Goal: Task Accomplishment & Management: Use online tool/utility

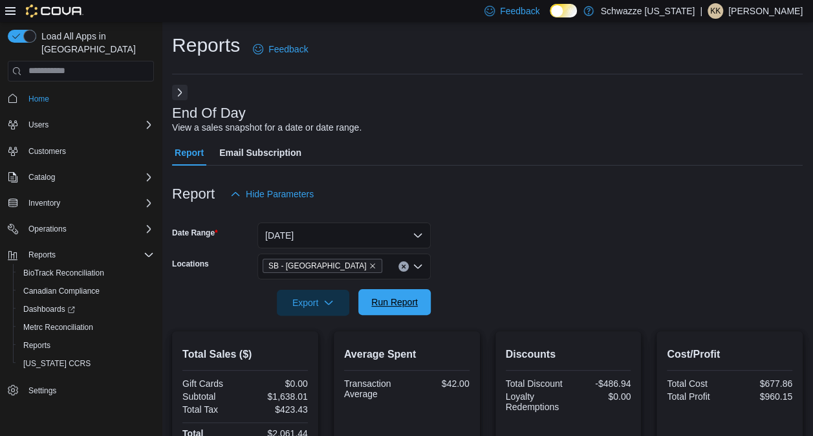
click at [400, 301] on span "Run Report" at bounding box center [394, 302] width 47 height 13
click at [676, 120] on div "End Of Day View a sales snapshot for a date or date range." at bounding box center [484, 119] width 624 height 29
click at [543, 274] on form "Date Range [DATE] Locations SB - [GEOGRAPHIC_DATA] Export Run Report" at bounding box center [487, 261] width 631 height 109
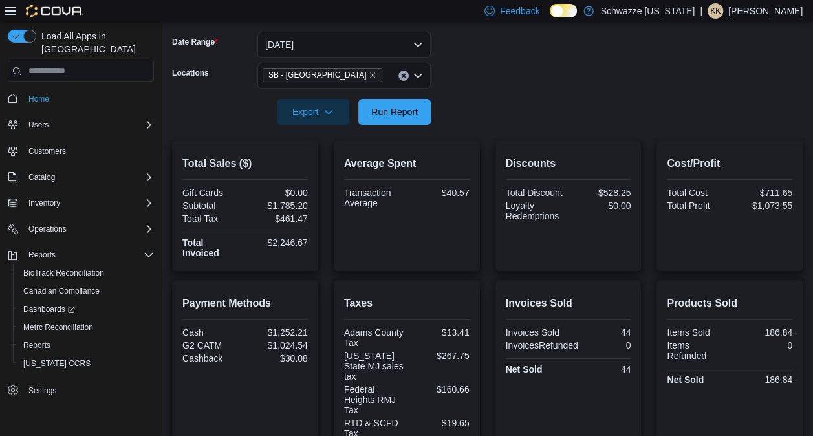
scroll to position [193, 0]
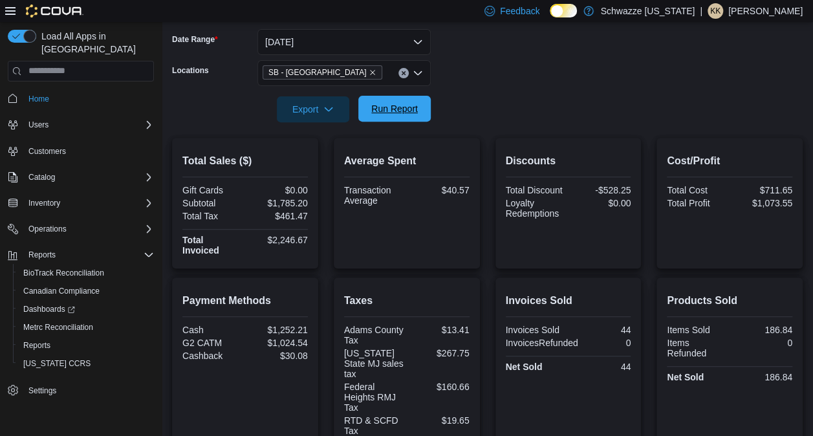
click at [413, 98] on span "Run Report" at bounding box center [394, 109] width 57 height 26
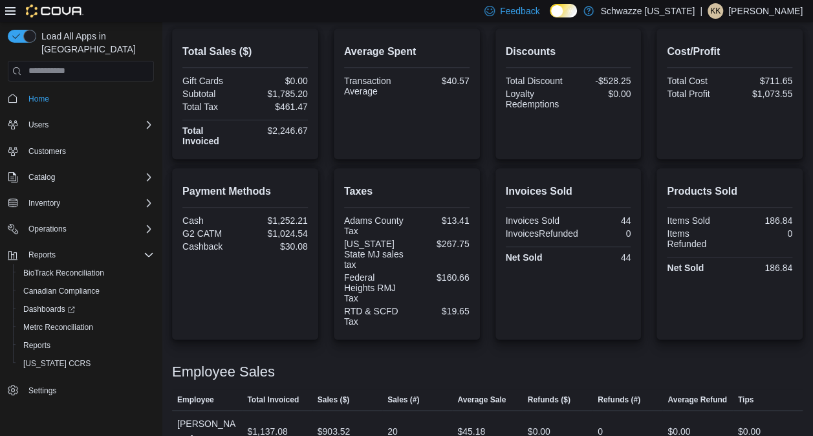
scroll to position [306, 0]
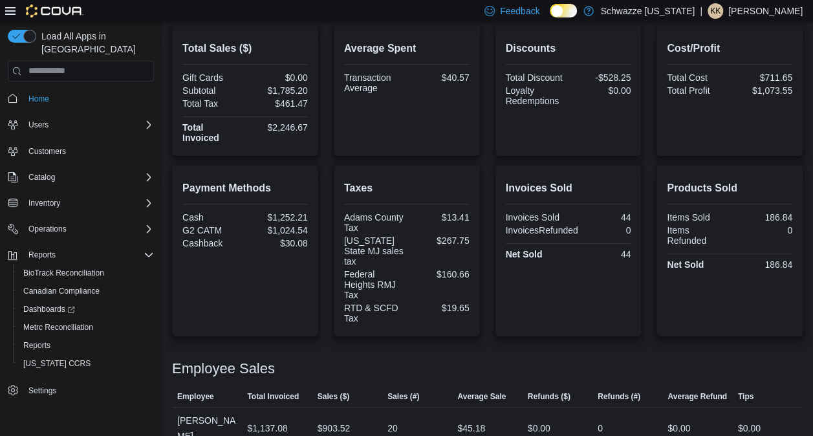
click at [653, 144] on div "Total Sales ($) Gift Cards $0.00 Subtotal $1,785.20 Total Tax $461.47 Total Inv…" at bounding box center [487, 90] width 631 height 131
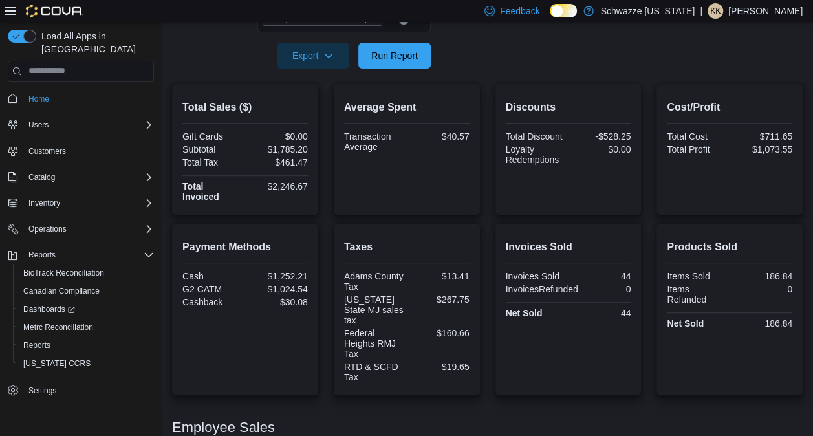
scroll to position [361, 0]
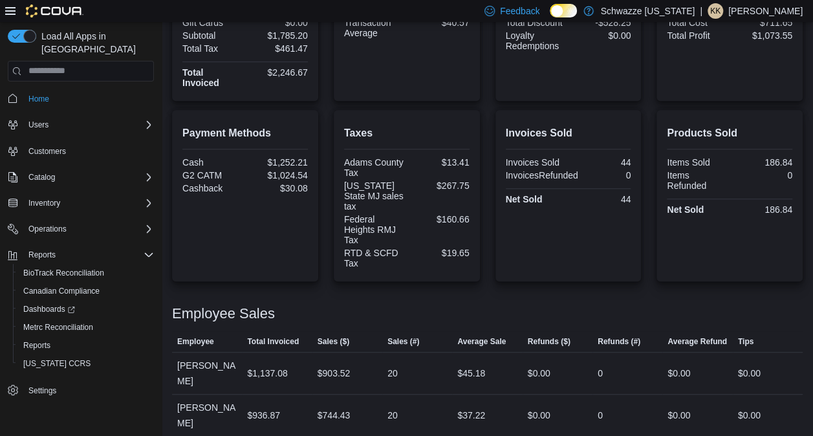
click at [650, 246] on div "Payment Methods Cash $1,252.21 G2 CATM $1,024.54 Cashback $30.08 Taxes Adams Co…" at bounding box center [487, 195] width 631 height 171
click at [649, 85] on div "Total Sales ($) Gift Cards $0.00 Subtotal $1,785.20 Total Tax $461.47 Total Inv…" at bounding box center [487, 35] width 631 height 131
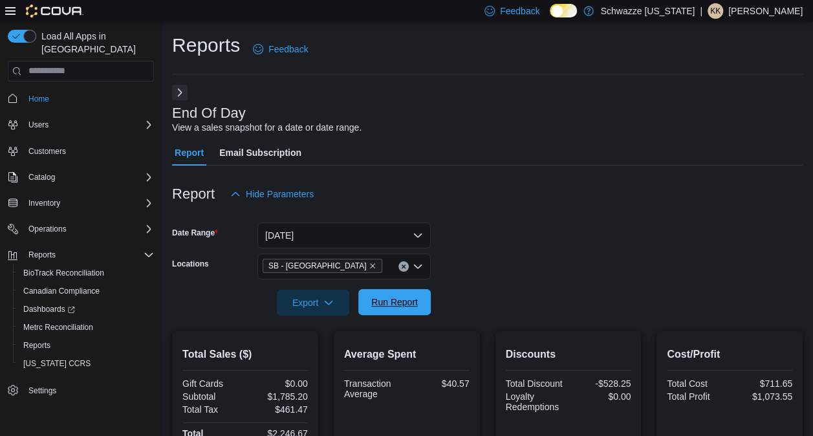
click at [409, 302] on span "Run Report" at bounding box center [394, 302] width 47 height 13
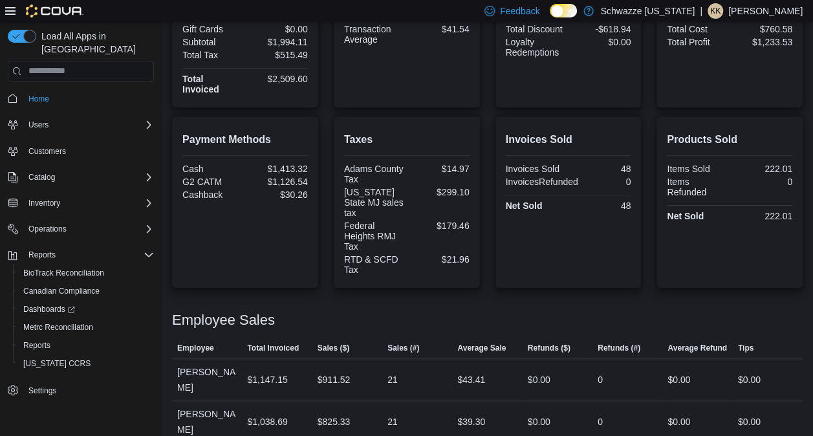
scroll to position [361, 0]
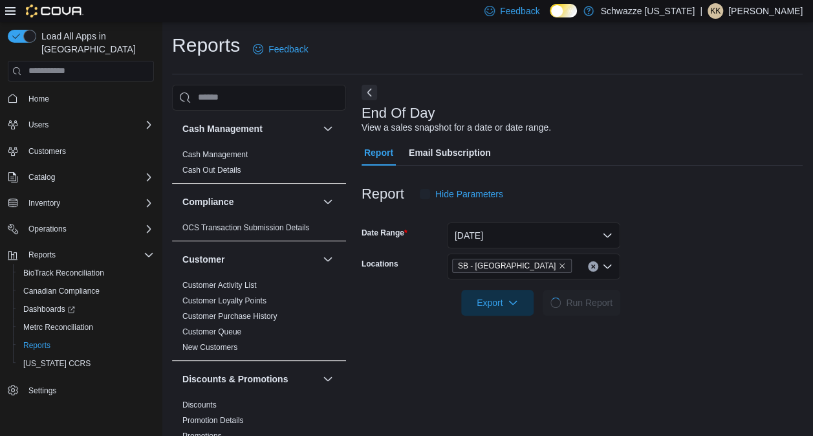
scroll to position [12, 0]
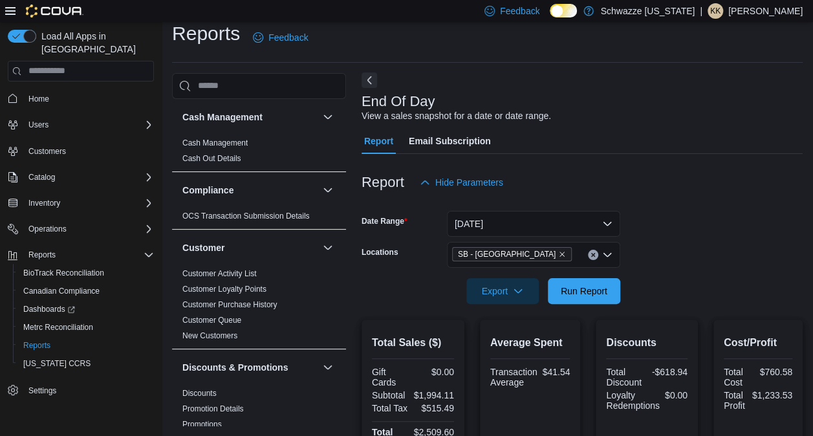
click at [367, 83] on button "Next" at bounding box center [370, 80] width 16 height 16
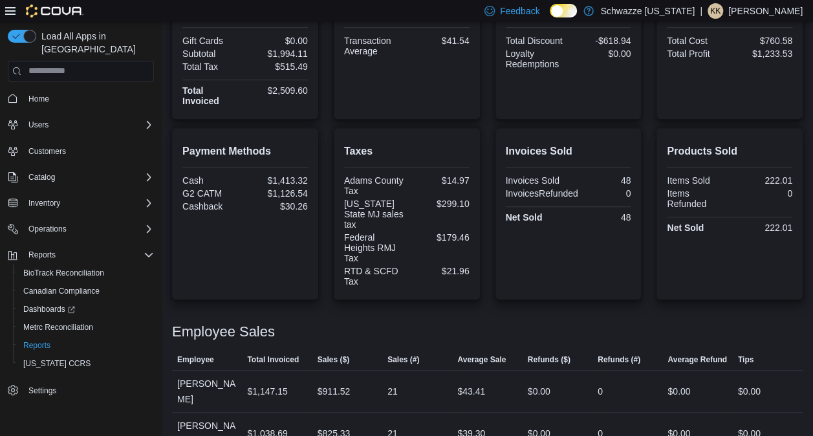
scroll to position [361, 0]
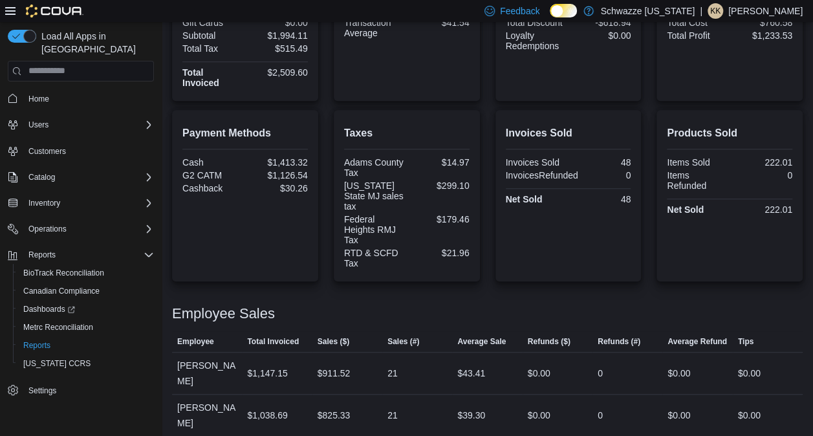
click at [530, 306] on div "Employee Sales" at bounding box center [487, 314] width 631 height 16
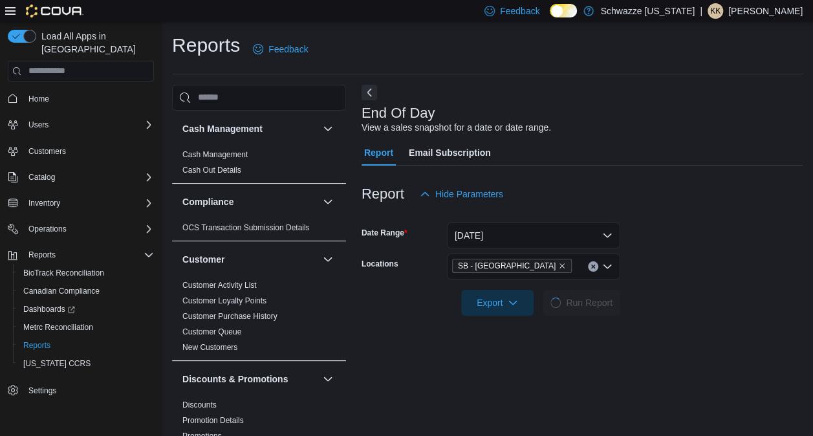
scroll to position [12, 0]
